Goal: Information Seeking & Learning: Learn about a topic

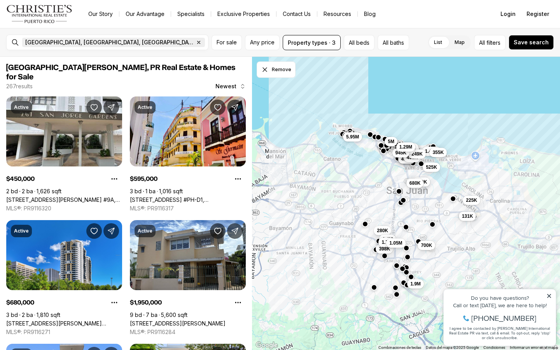
click at [50, 40] on span "[GEOGRAPHIC_DATA], [GEOGRAPHIC_DATA], [GEOGRAPHIC_DATA]" at bounding box center [109, 42] width 169 height 6
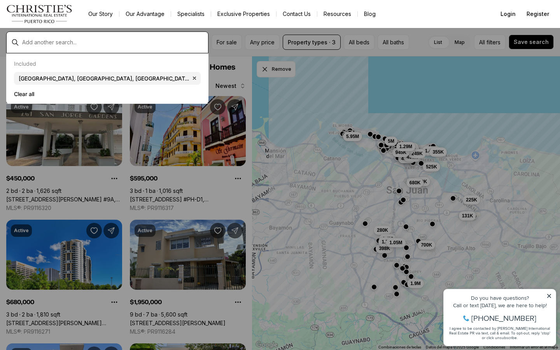
click at [30, 42] on input "text" at bounding box center [113, 42] width 183 height 6
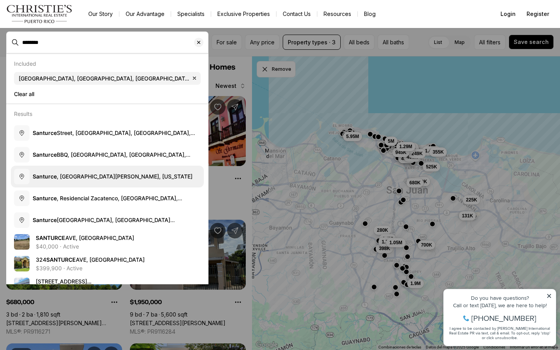
drag, startPoint x: 35, startPoint y: 58, endPoint x: 75, endPoint y: 174, distance: 122.6
click at [75, 174] on span "Santurce , San Juan, Puerto Rico" at bounding box center [113, 176] width 160 height 7
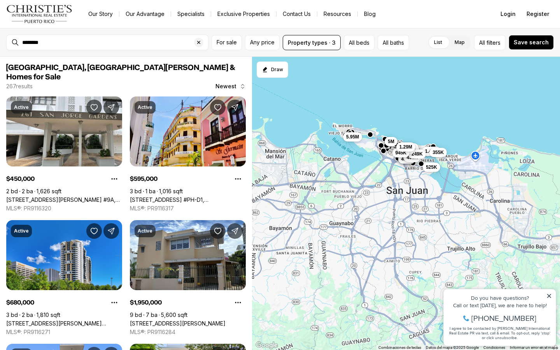
type input "**********"
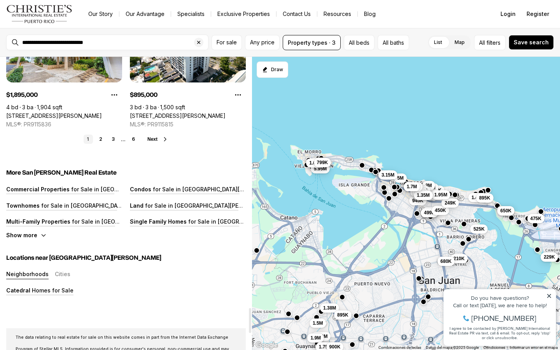
scroll to position [2936, 0]
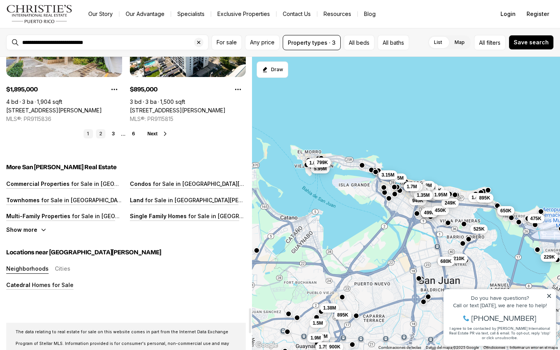
click at [102, 129] on link "2" at bounding box center [100, 133] width 9 height 9
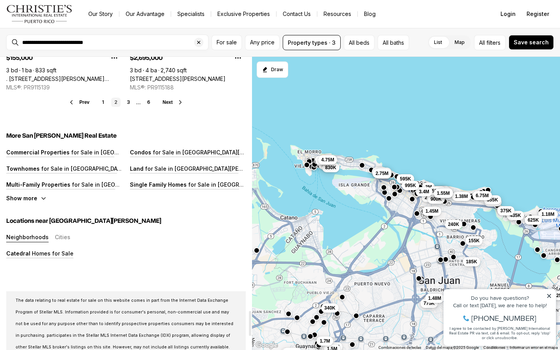
scroll to position [2969, 0]
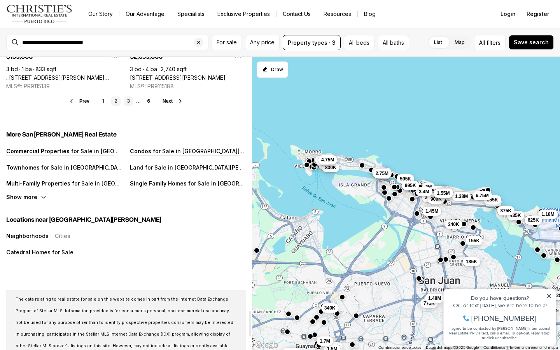
click at [128, 97] on link "3" at bounding box center [128, 101] width 9 height 9
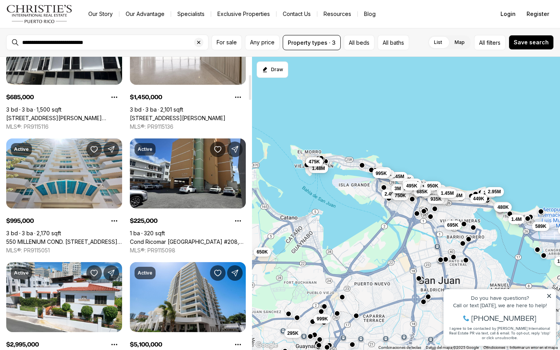
scroll to position [205, 0]
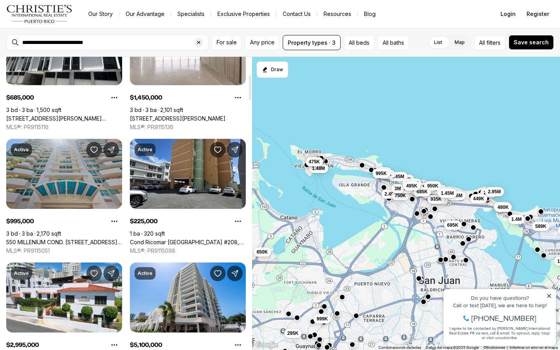
click at [67, 239] on link "550 MILLENIUM COND. AVE CONSTITUCION #510, SAN JUAN PR, 00901" at bounding box center [64, 242] width 116 height 7
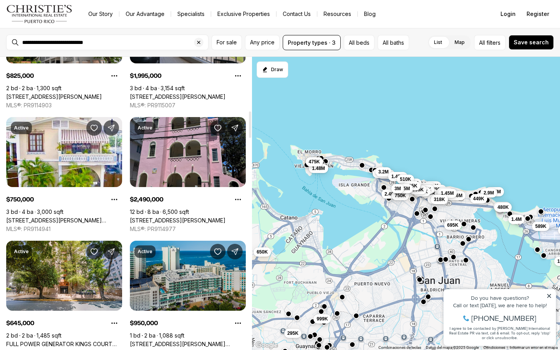
scroll to position [599, 0]
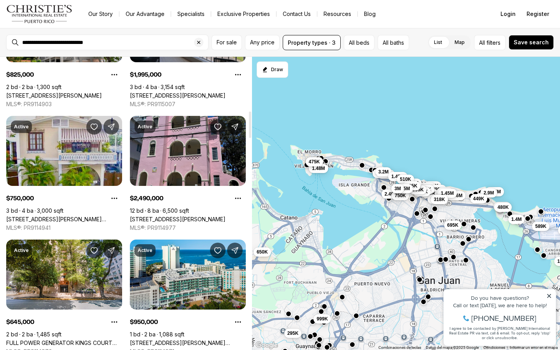
click at [69, 216] on link "[STREET_ADDRESS][PERSON_NAME][PERSON_NAME]" at bounding box center [64, 219] width 116 height 7
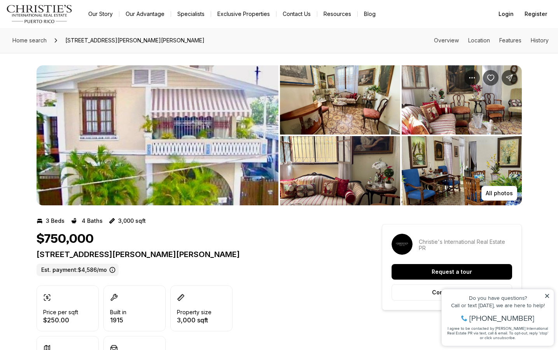
click at [137, 125] on img "View image gallery" at bounding box center [158, 135] width 242 height 140
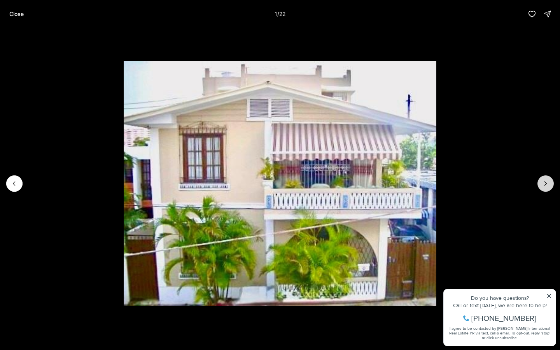
click at [543, 182] on icon "Next slide" at bounding box center [546, 184] width 8 height 8
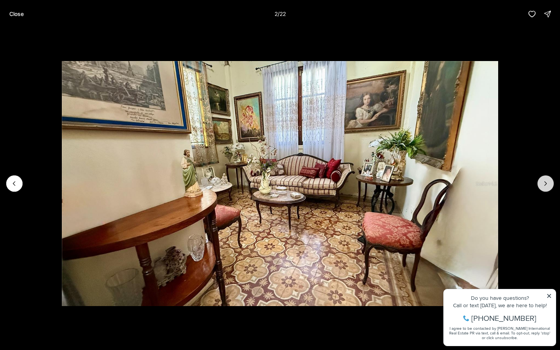
click at [543, 183] on icon "Next slide" at bounding box center [546, 184] width 8 height 8
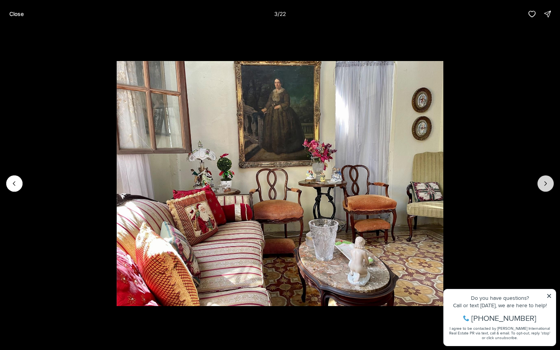
click at [543, 183] on icon "Next slide" at bounding box center [546, 184] width 8 height 8
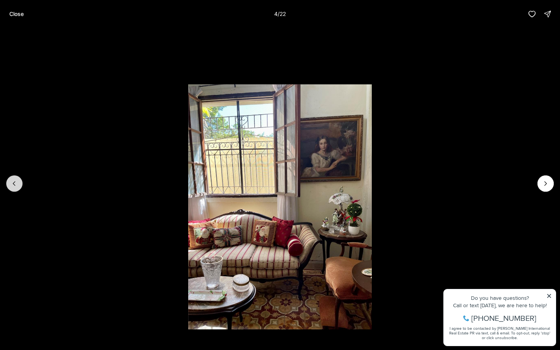
click at [17, 184] on icon "Previous slide" at bounding box center [15, 184] width 8 height 8
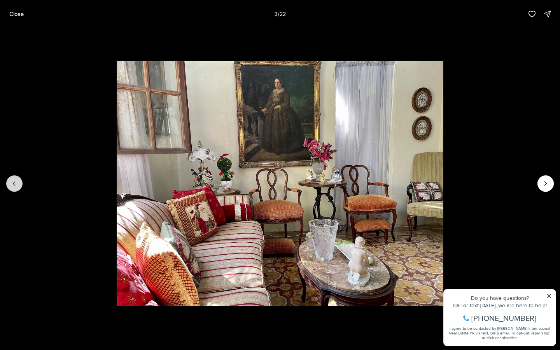
click at [17, 184] on icon "Previous slide" at bounding box center [15, 184] width 8 height 8
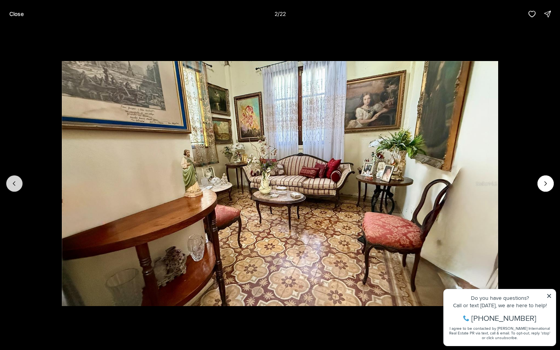
click at [17, 184] on icon "Previous slide" at bounding box center [15, 184] width 8 height 8
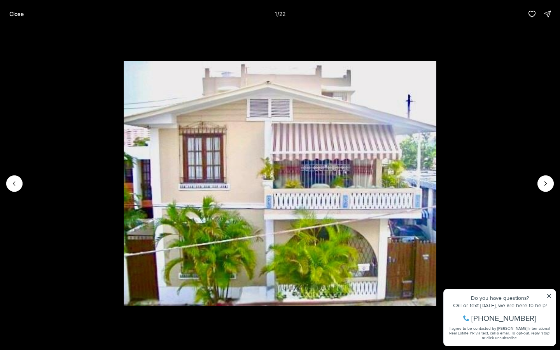
click at [321, 159] on img "1 of 22" at bounding box center [280, 183] width 313 height 245
click at [21, 11] on p "Close" at bounding box center [16, 14] width 14 height 6
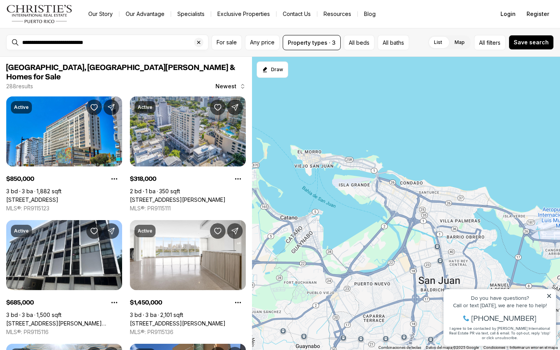
scroll to position [599, 0]
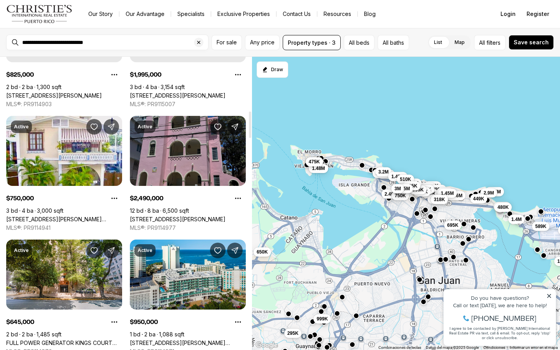
click at [178, 216] on link "[STREET_ADDRESS][PERSON_NAME]" at bounding box center [178, 219] width 96 height 7
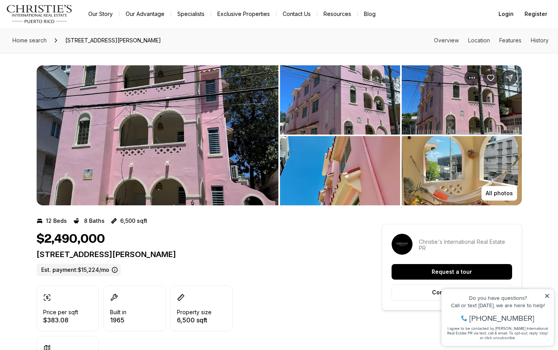
click at [149, 125] on img "View image gallery" at bounding box center [158, 135] width 242 height 140
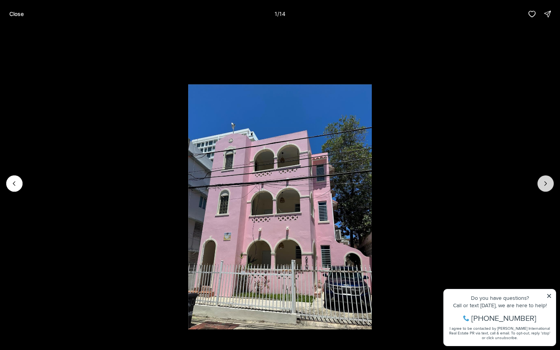
click at [545, 182] on icon "Next slide" at bounding box center [546, 184] width 2 height 4
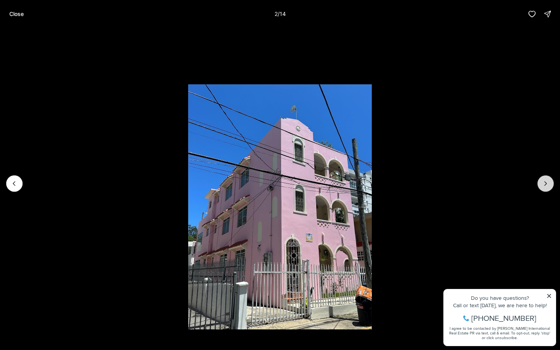
click at [545, 181] on icon "Next slide" at bounding box center [546, 184] width 8 height 8
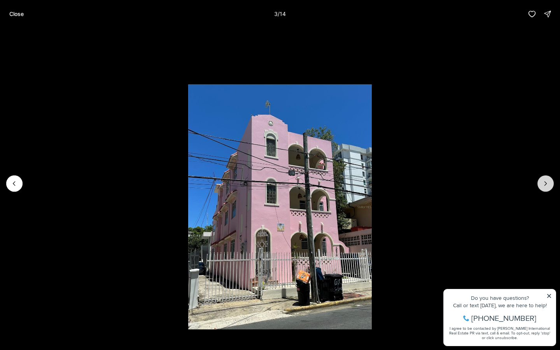
click at [545, 181] on icon "Next slide" at bounding box center [546, 184] width 8 height 8
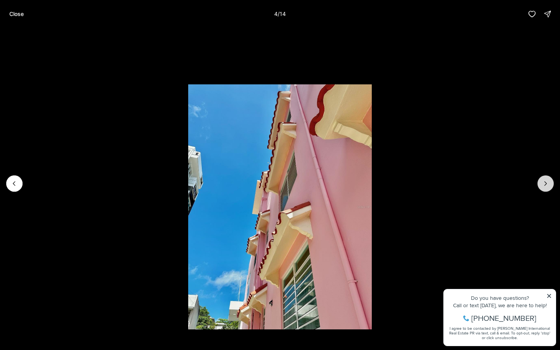
click at [545, 181] on icon "Next slide" at bounding box center [546, 184] width 8 height 8
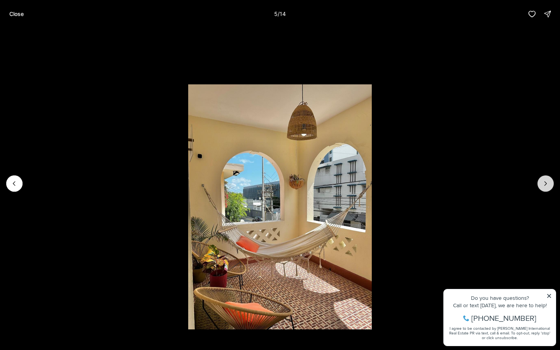
click at [545, 181] on icon "Next slide" at bounding box center [546, 184] width 8 height 8
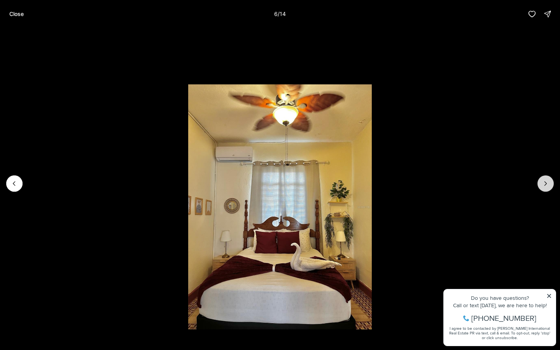
click at [545, 181] on icon "Next slide" at bounding box center [546, 184] width 8 height 8
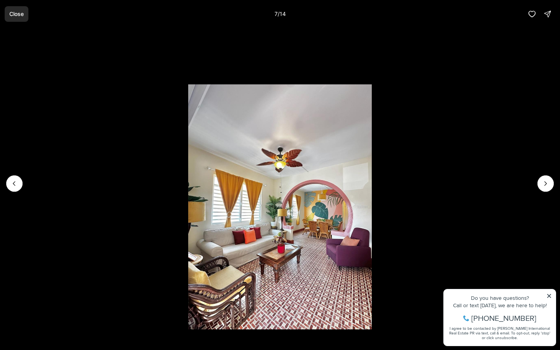
click at [18, 15] on p "Close" at bounding box center [16, 14] width 14 height 6
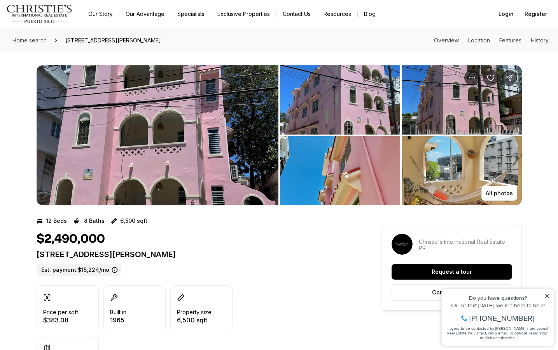
click at [153, 155] on img "View image gallery" at bounding box center [158, 135] width 242 height 140
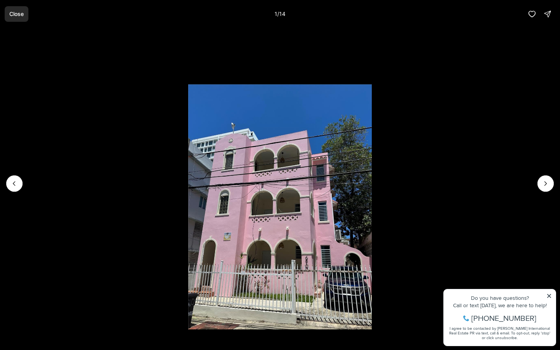
click at [16, 11] on p "Close" at bounding box center [16, 14] width 14 height 6
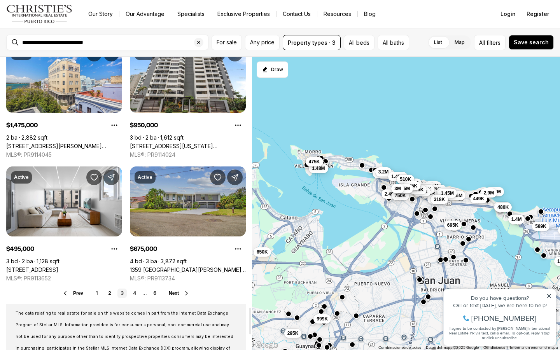
scroll to position [2778, 0]
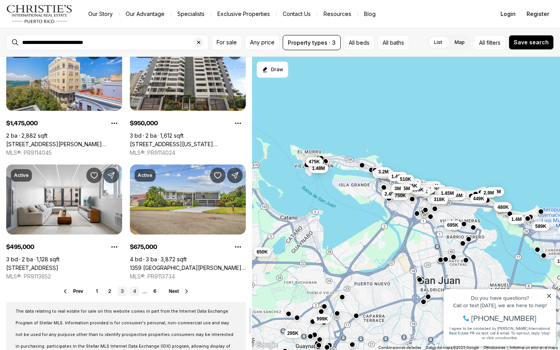
click at [135, 287] on link "4" at bounding box center [134, 291] width 9 height 9
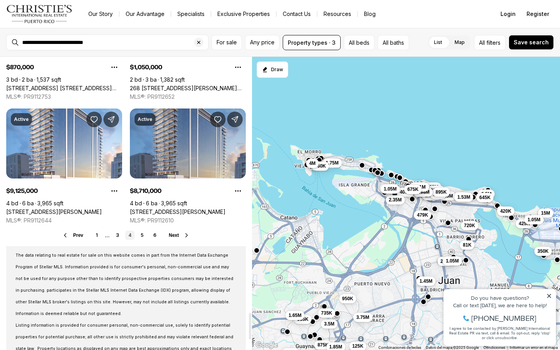
scroll to position [2836, 0]
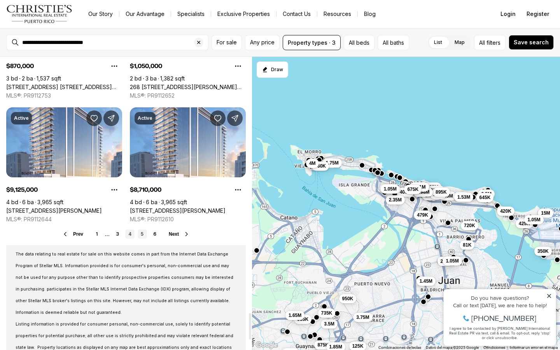
click at [143, 230] on link "5" at bounding box center [142, 234] width 9 height 9
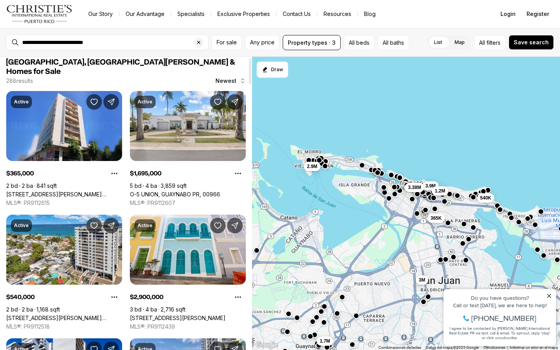
scroll to position [5, 0]
click at [551, 296] on icon at bounding box center [549, 295] width 5 height 5
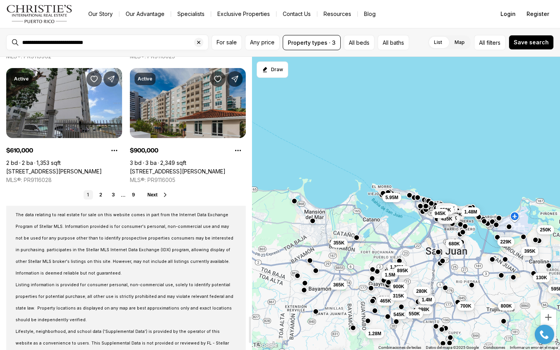
scroll to position [2876, 0]
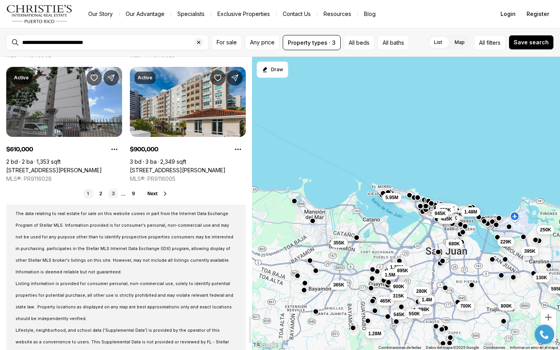
click at [113, 189] on link "3" at bounding box center [113, 193] width 9 height 9
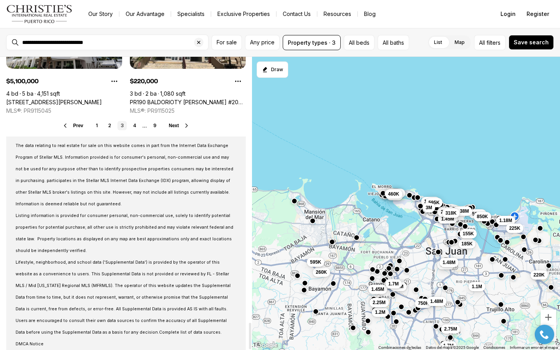
scroll to position [2944, 0]
click at [136, 121] on link "4" at bounding box center [134, 125] width 9 height 9
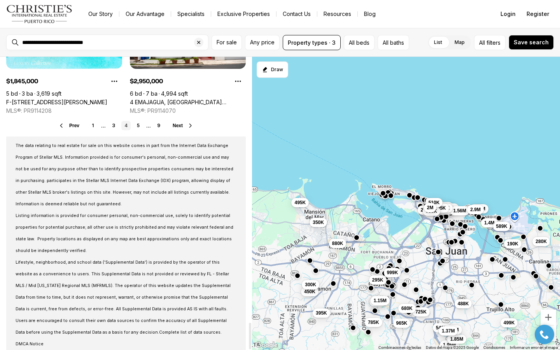
scroll to position [2944, 0]
click at [136, 121] on link "5" at bounding box center [138, 125] width 9 height 9
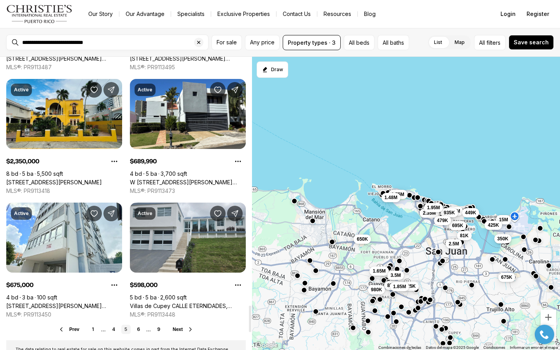
scroll to position [2756, 0]
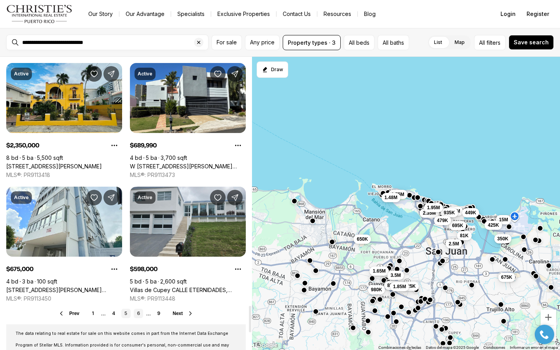
click at [138, 309] on link "6" at bounding box center [138, 313] width 9 height 9
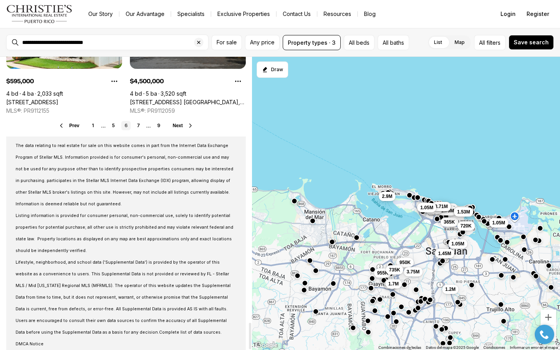
scroll to position [2944, 0]
click at [159, 121] on link "9" at bounding box center [158, 125] width 9 height 9
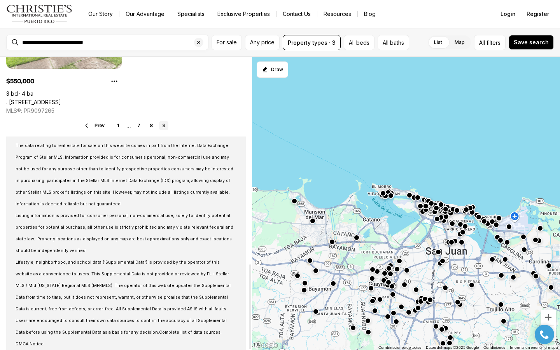
scroll to position [716, 0]
click at [118, 121] on link "1" at bounding box center [118, 125] width 9 height 9
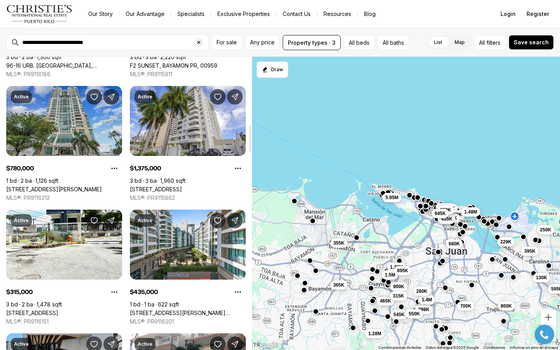
scroll to position [754, 0]
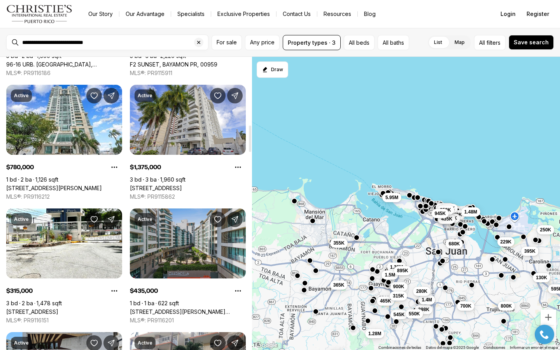
click at [193, 309] on link "1509 PONCE DE LEON #1162, SANTURCE PR, 00909" at bounding box center [188, 312] width 116 height 7
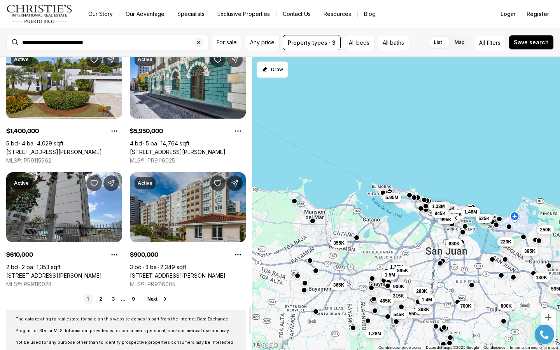
scroll to position [2772, 0]
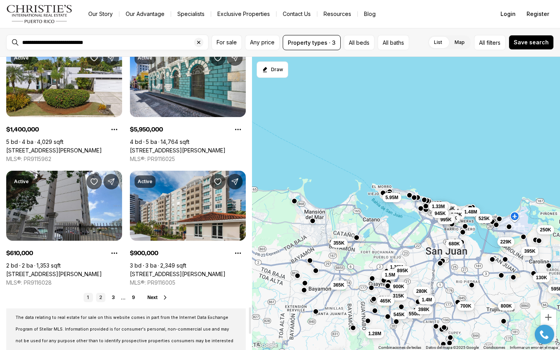
click at [101, 293] on link "2" at bounding box center [100, 297] width 9 height 9
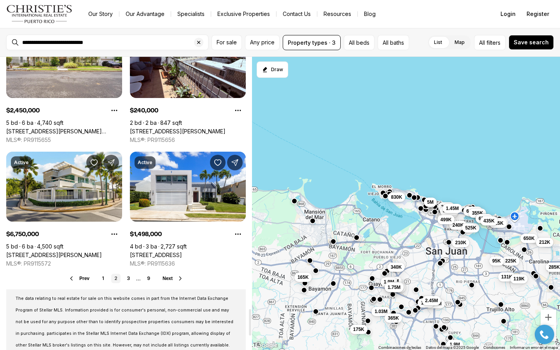
scroll to position [2794, 0]
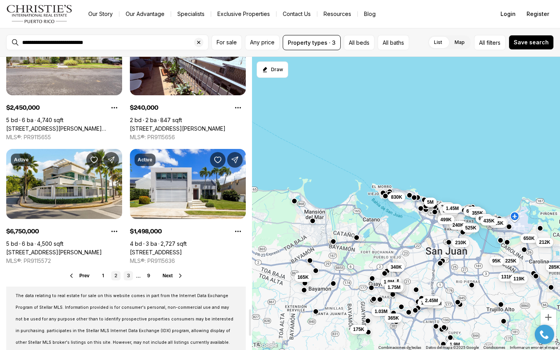
click at [129, 271] on link "3" at bounding box center [128, 275] width 9 height 9
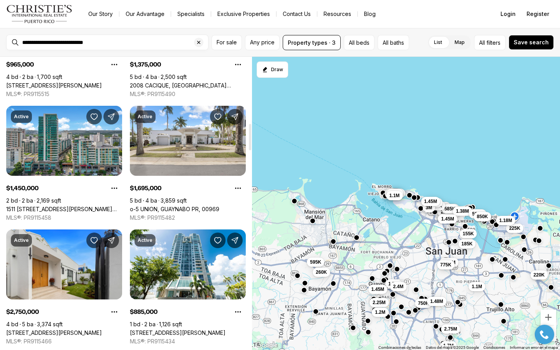
scroll to position [738, 0]
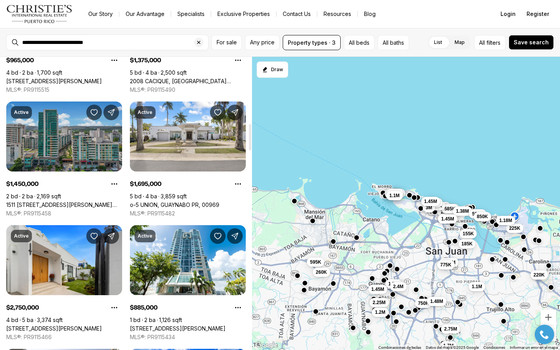
click at [51, 202] on link "1511 [STREET_ADDRESS][PERSON_NAME][PERSON_NAME][PERSON_NAME]" at bounding box center [64, 205] width 116 height 7
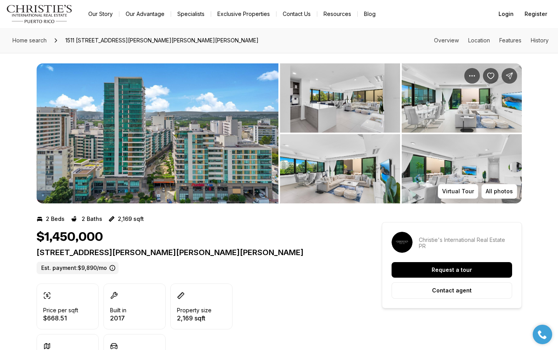
scroll to position [3, 0]
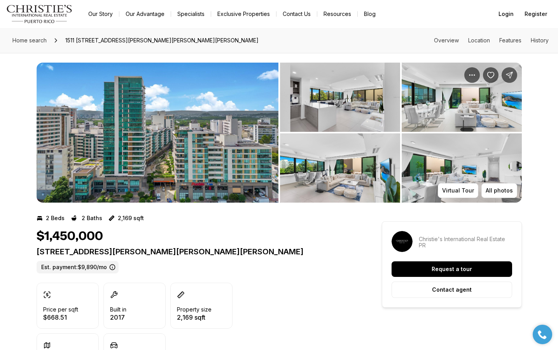
click at [116, 144] on img "View image gallery" at bounding box center [158, 133] width 242 height 140
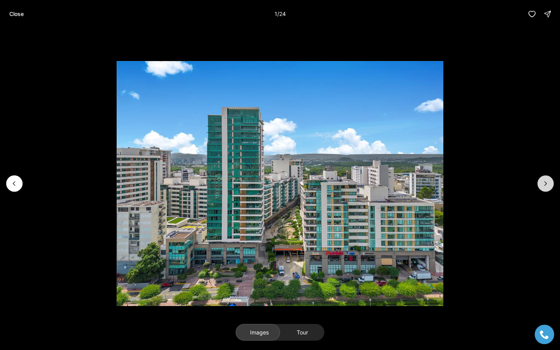
click at [545, 182] on icon "Next slide" at bounding box center [546, 184] width 8 height 8
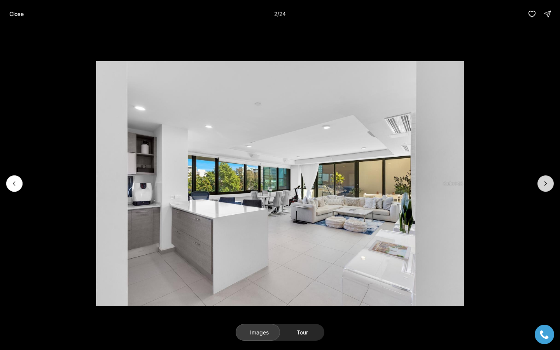
click at [544, 183] on icon "Next slide" at bounding box center [546, 184] width 8 height 8
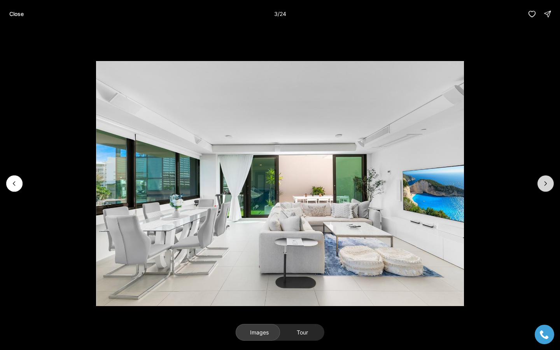
click at [542, 186] on icon "Next slide" at bounding box center [546, 184] width 8 height 8
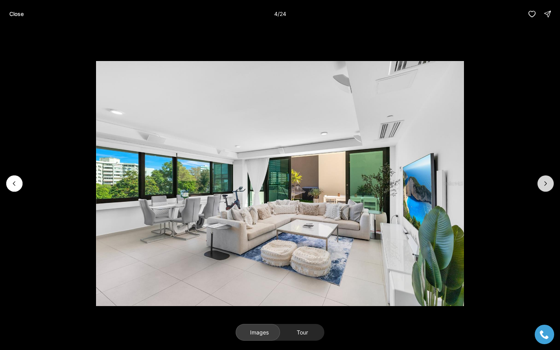
click at [543, 186] on icon "Next slide" at bounding box center [546, 184] width 8 height 8
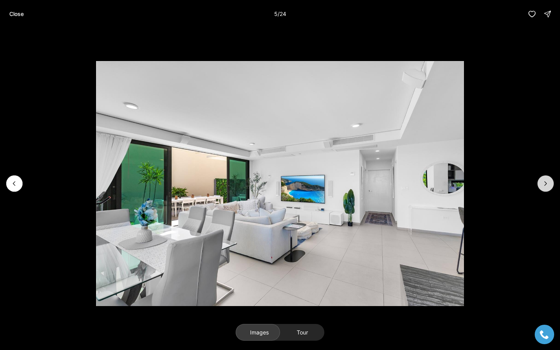
click at [543, 186] on icon "Next slide" at bounding box center [546, 184] width 8 height 8
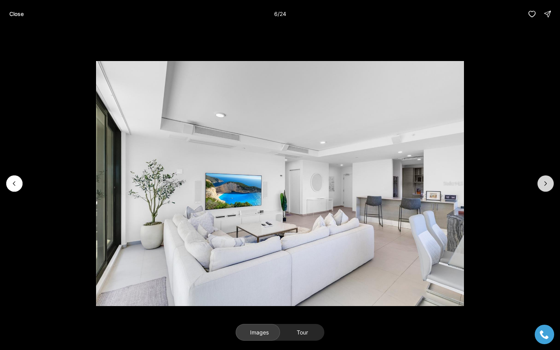
click at [543, 186] on icon "Next slide" at bounding box center [546, 184] width 8 height 8
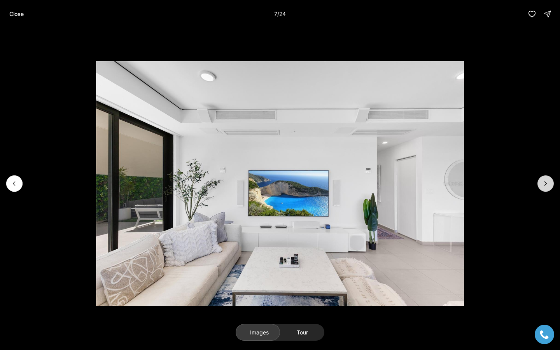
click at [544, 186] on icon "Next slide" at bounding box center [546, 184] width 8 height 8
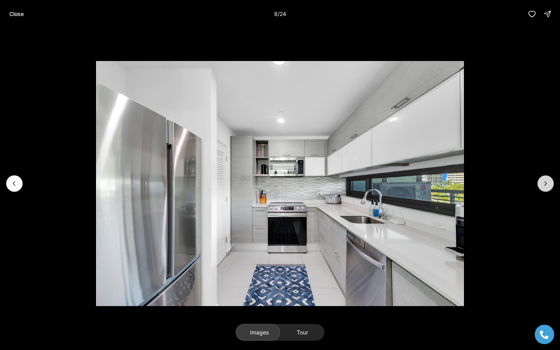
click at [545, 187] on icon "Next slide" at bounding box center [546, 184] width 8 height 8
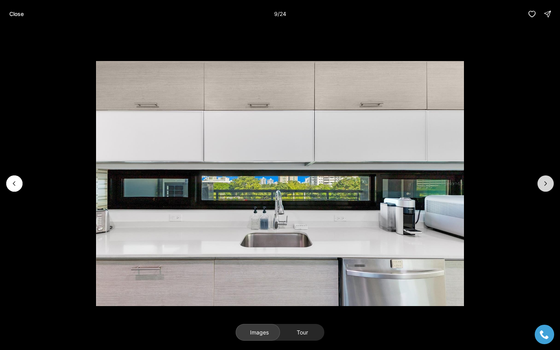
click at [545, 188] on button "Next slide" at bounding box center [546, 184] width 16 height 16
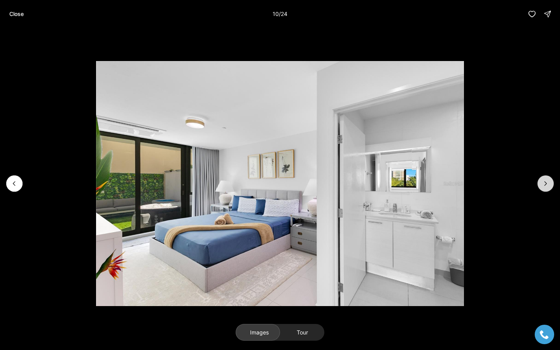
click at [546, 189] on button "Next slide" at bounding box center [546, 184] width 16 height 16
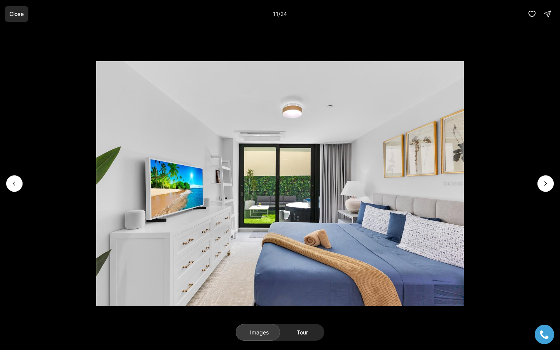
click at [21, 12] on p "Close" at bounding box center [16, 14] width 14 height 6
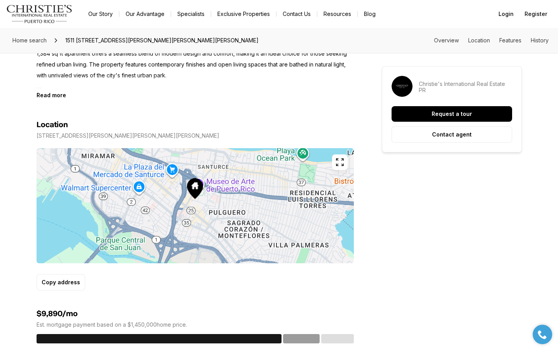
scroll to position [392, 0]
